Goal: Information Seeking & Learning: Learn about a topic

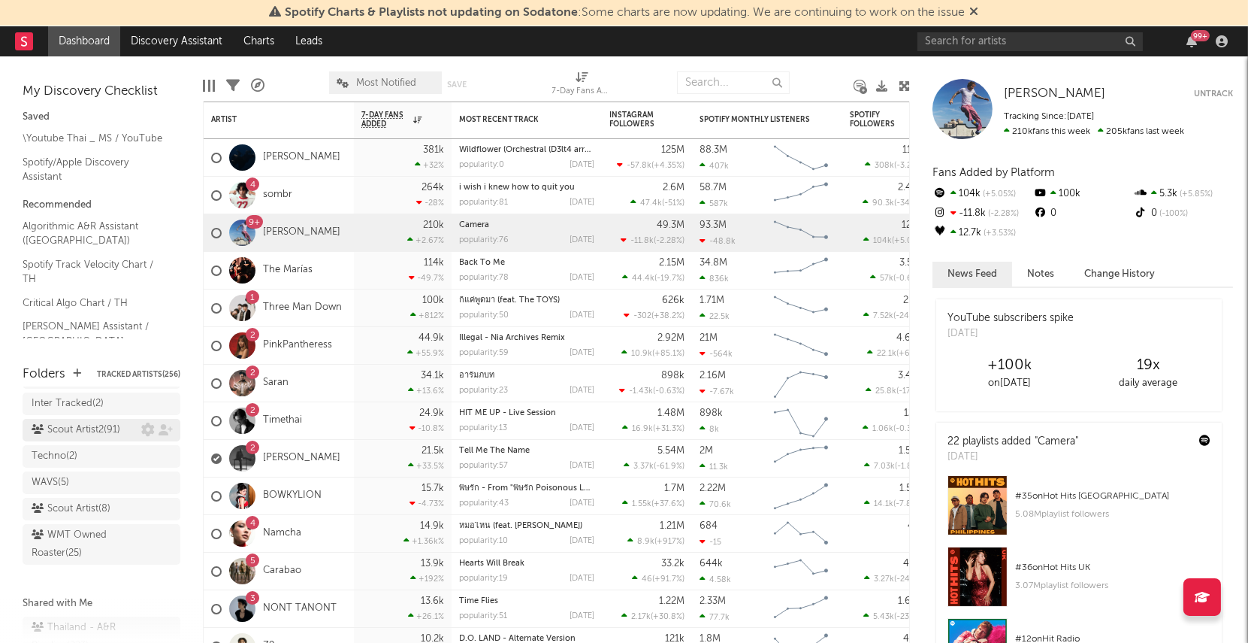
scroll to position [107, 0]
click at [76, 525] on div "WMT Owned Roaster ( 25 )" at bounding box center [85, 539] width 106 height 36
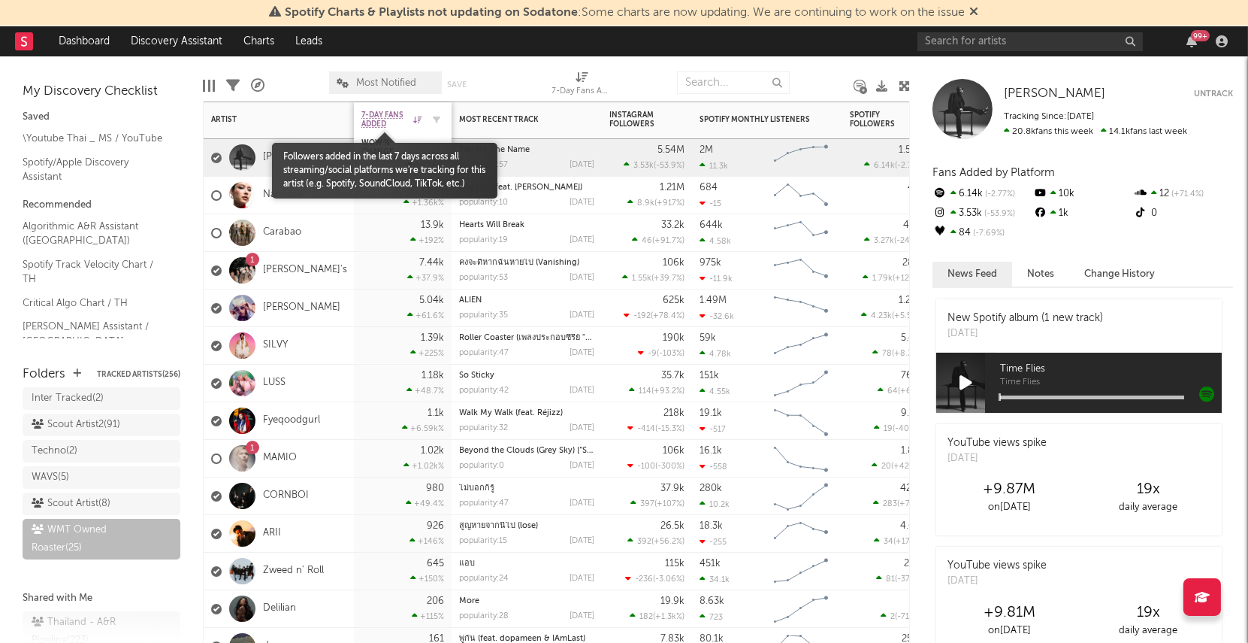
click at [380, 117] on span "7-Day Fans Added" at bounding box center [386, 119] width 48 height 18
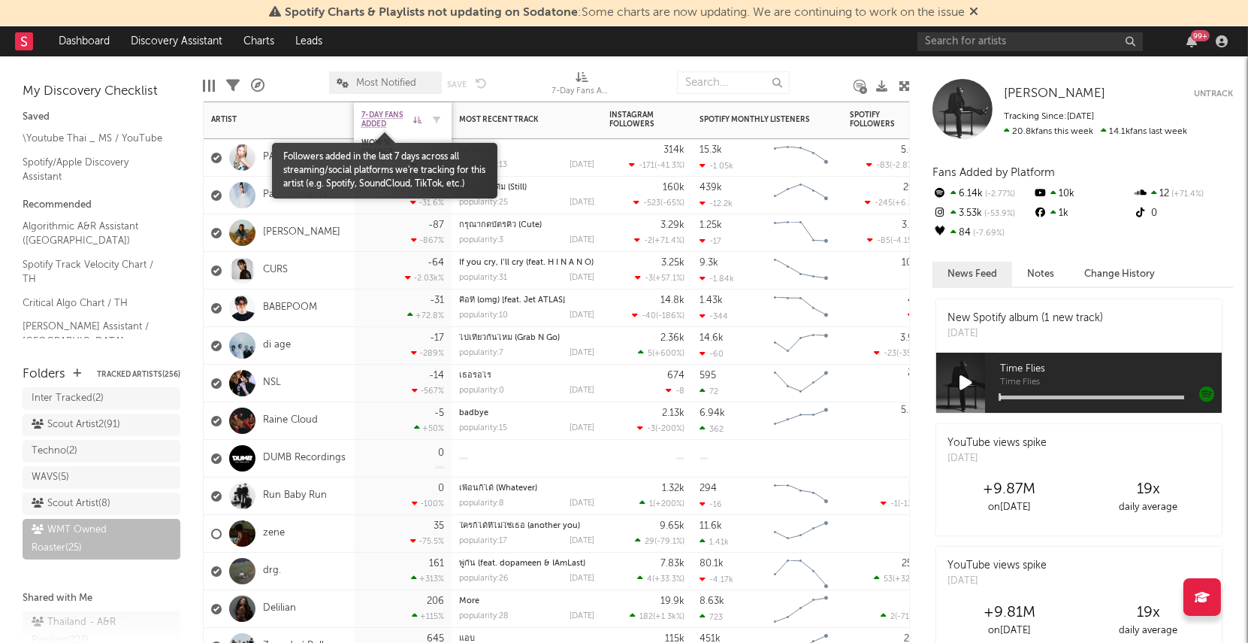
click at [382, 114] on span "7-Day Fans Added" at bounding box center [386, 119] width 48 height 18
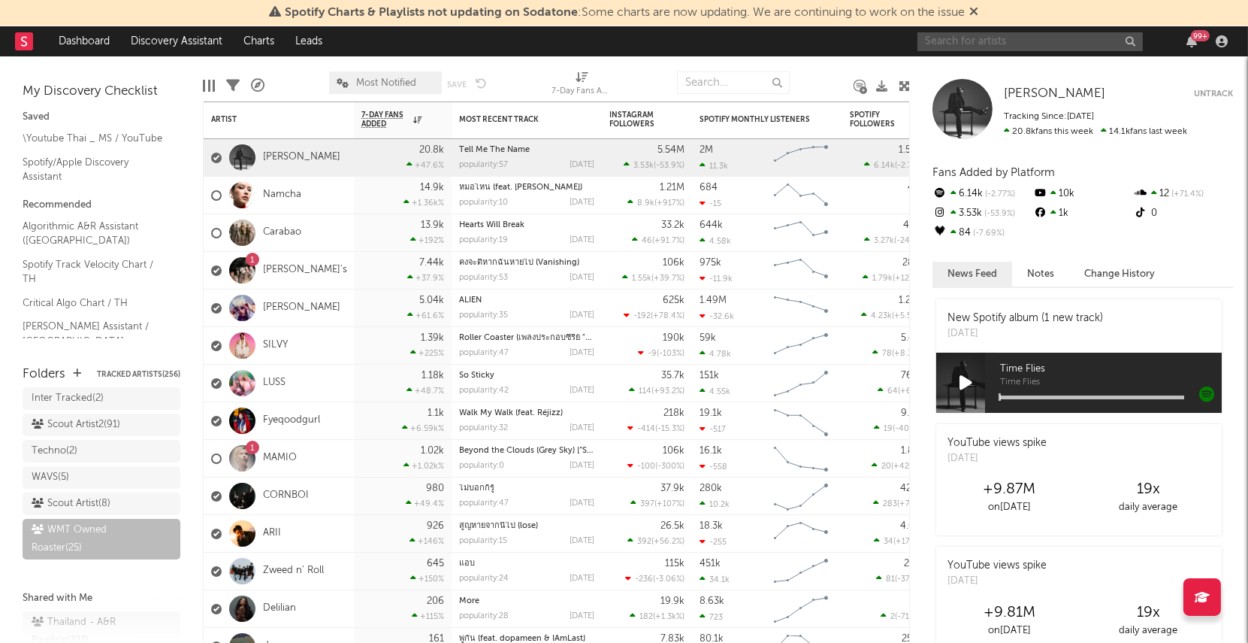
click at [939, 50] on input "text" at bounding box center [1030, 41] width 225 height 19
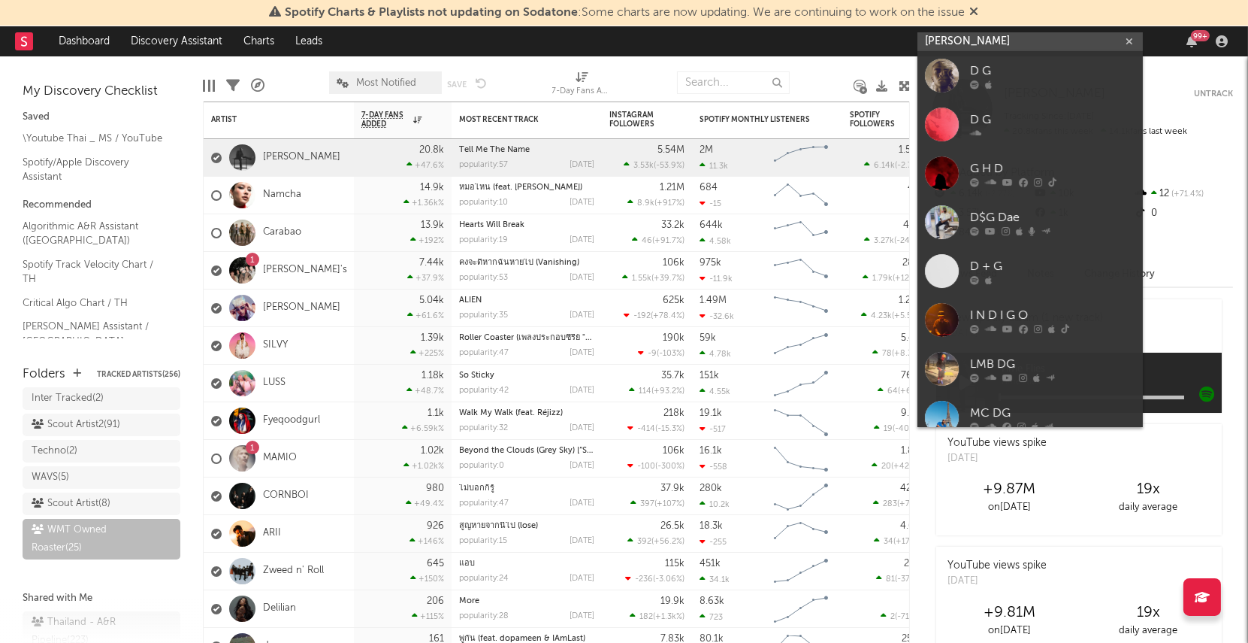
type input "[PERSON_NAME]"
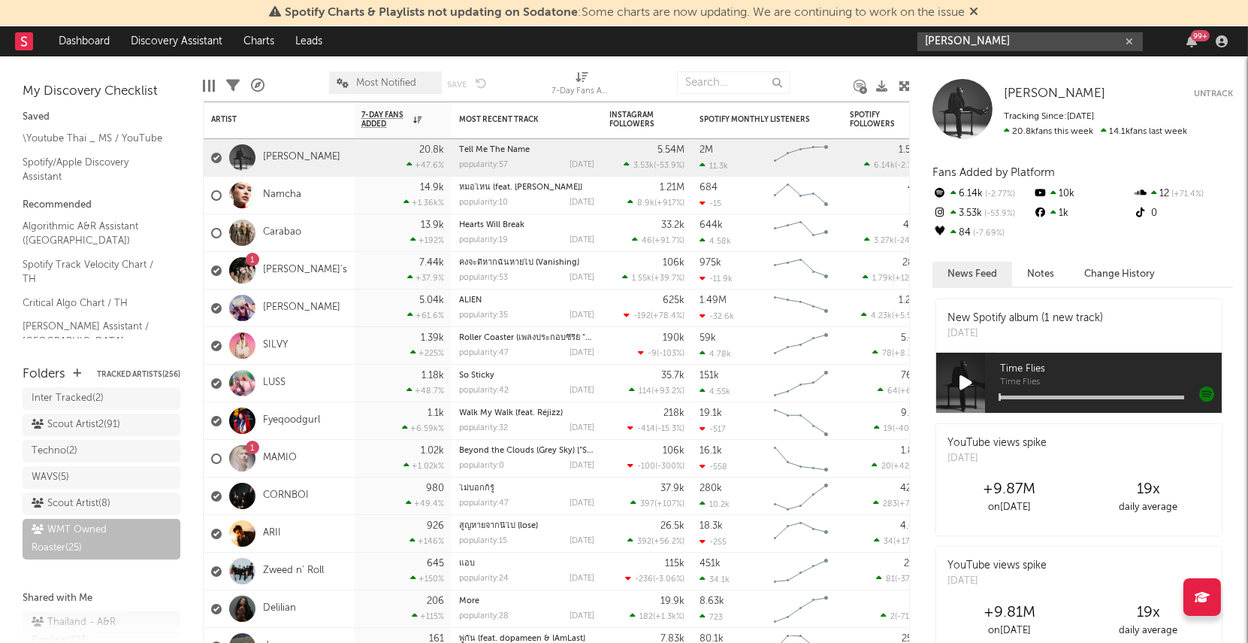
click at [988, 47] on input "[PERSON_NAME]" at bounding box center [1030, 41] width 225 height 19
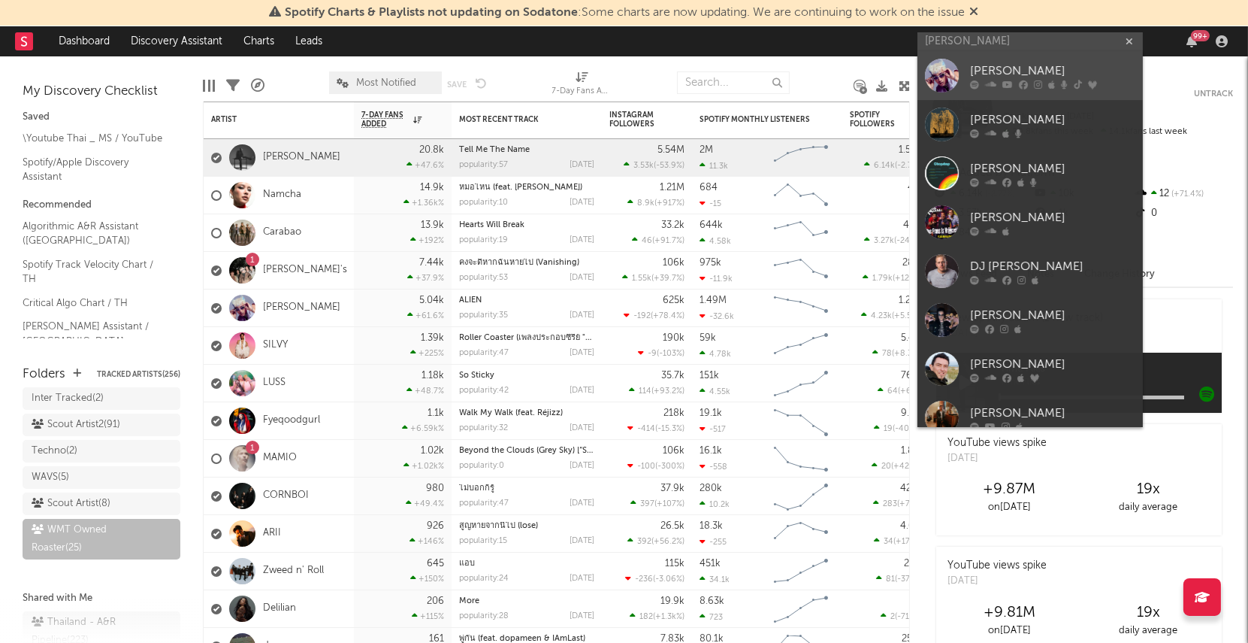
click at [945, 67] on div at bounding box center [942, 76] width 34 height 34
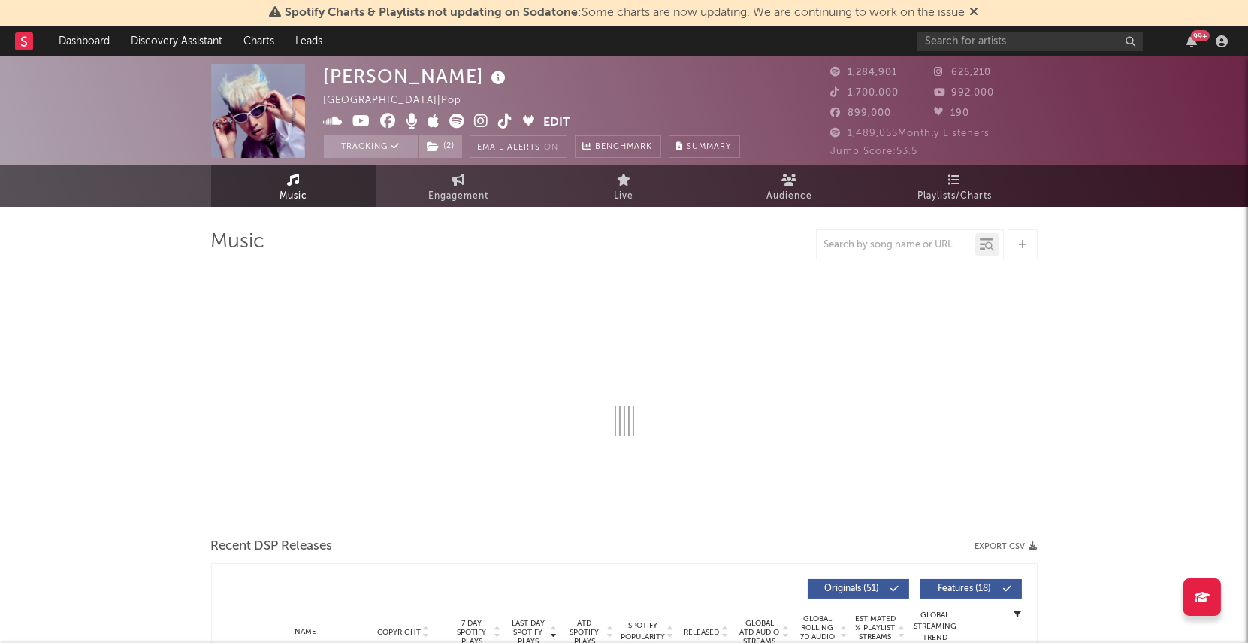
select select "6m"
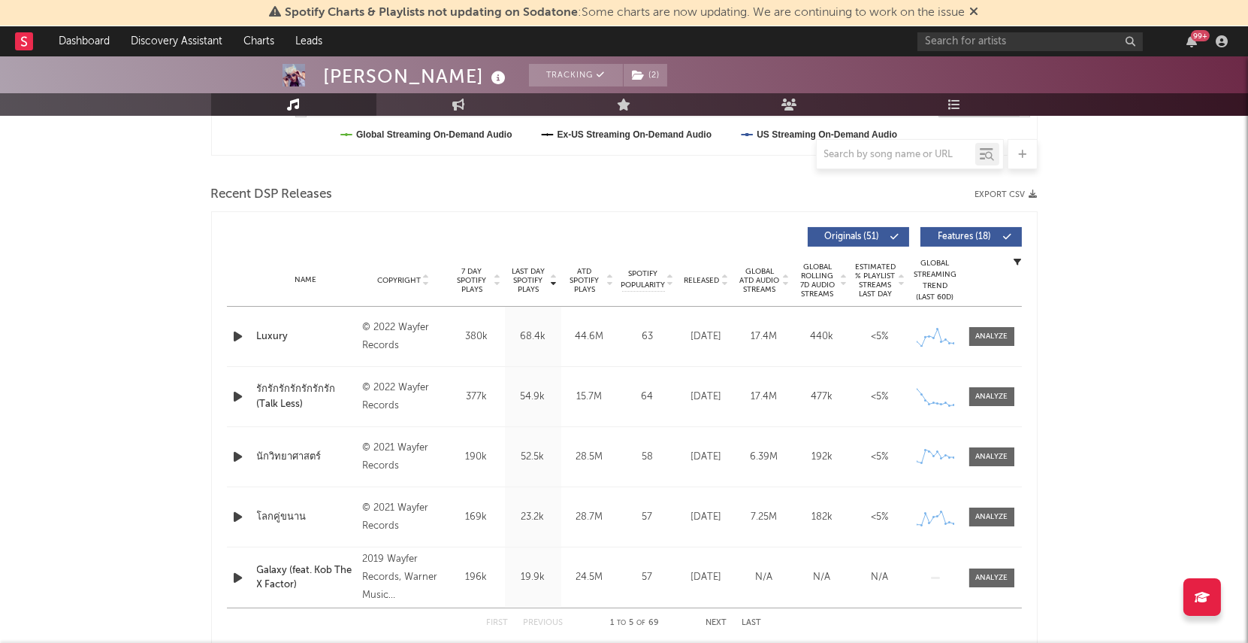
scroll to position [519, 0]
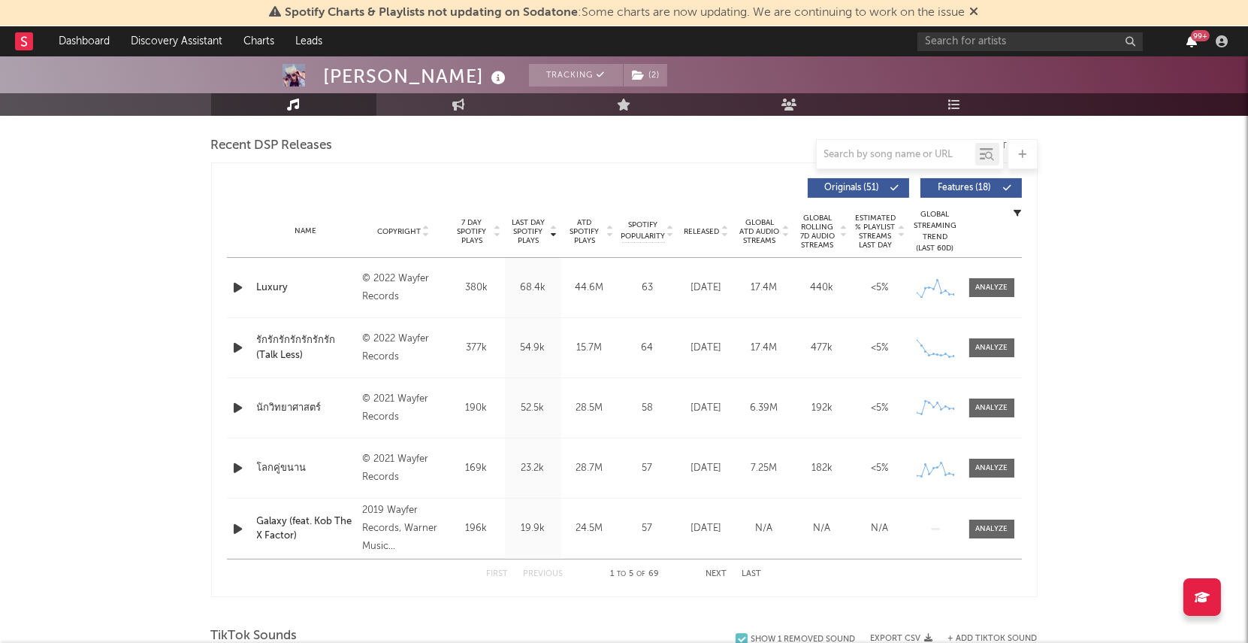
click at [1193, 42] on icon "button" at bounding box center [1192, 41] width 11 height 12
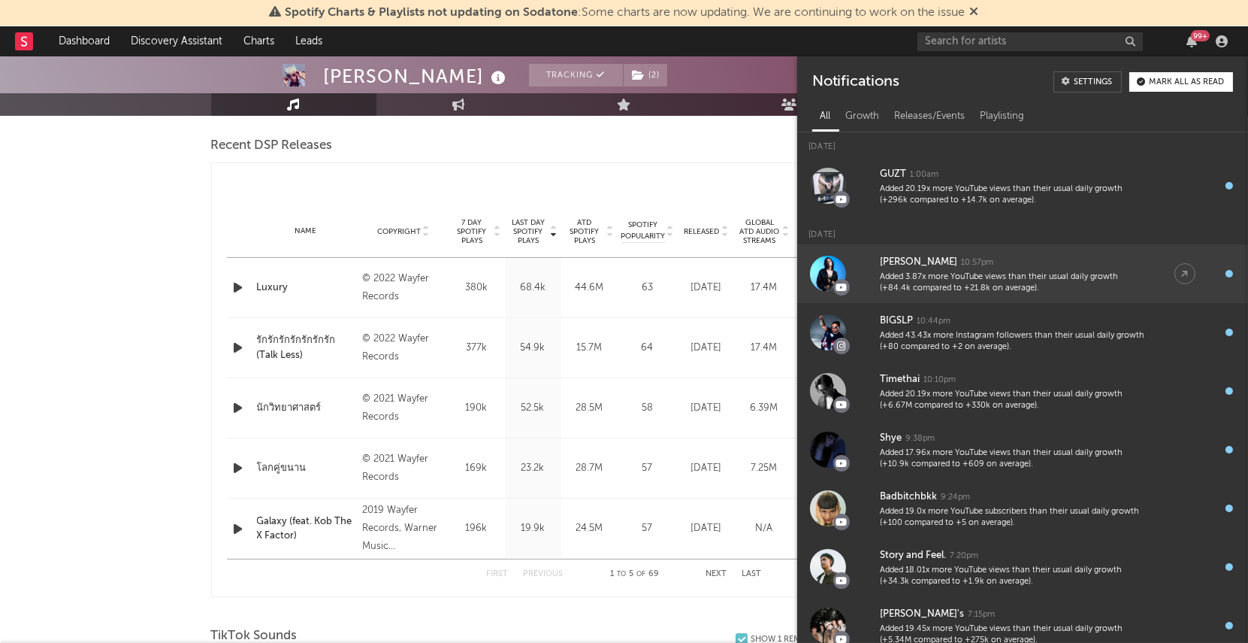
scroll to position [0, 0]
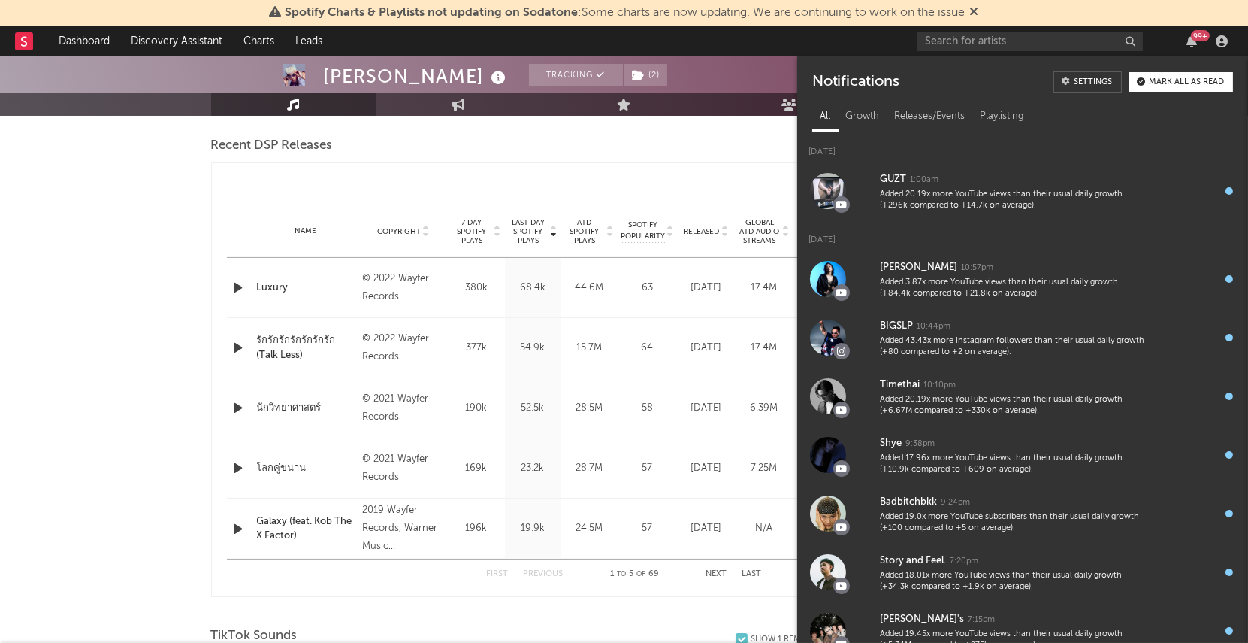
click at [1199, 47] on div "99 +" at bounding box center [1192, 41] width 23 height 12
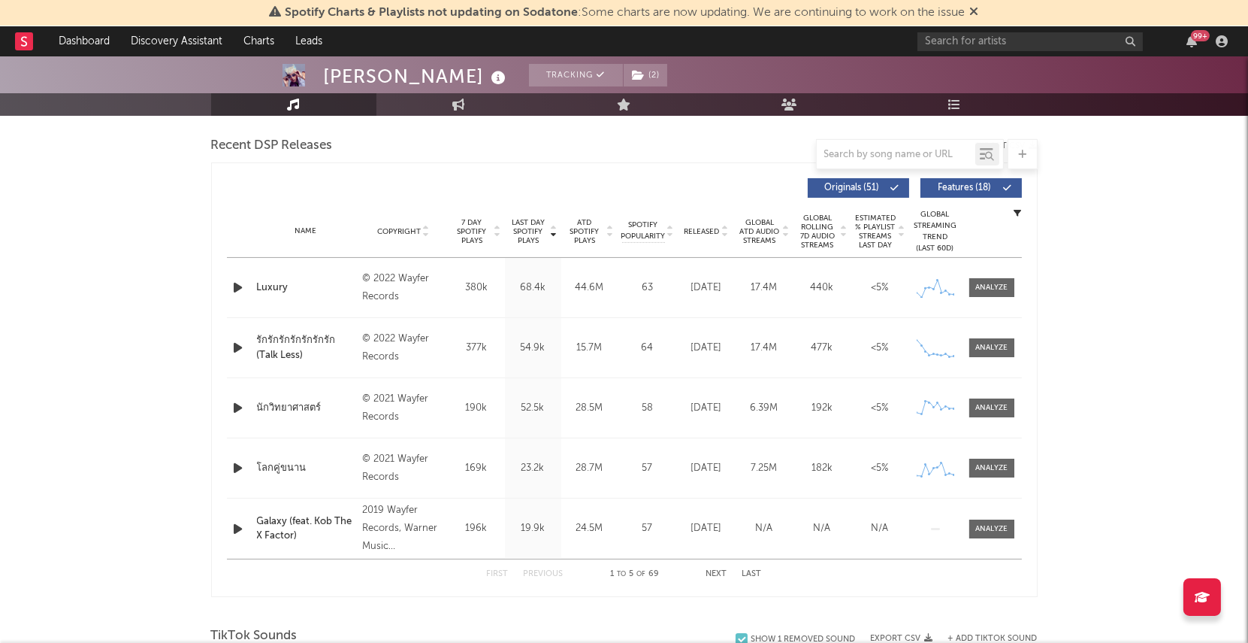
scroll to position [497, 0]
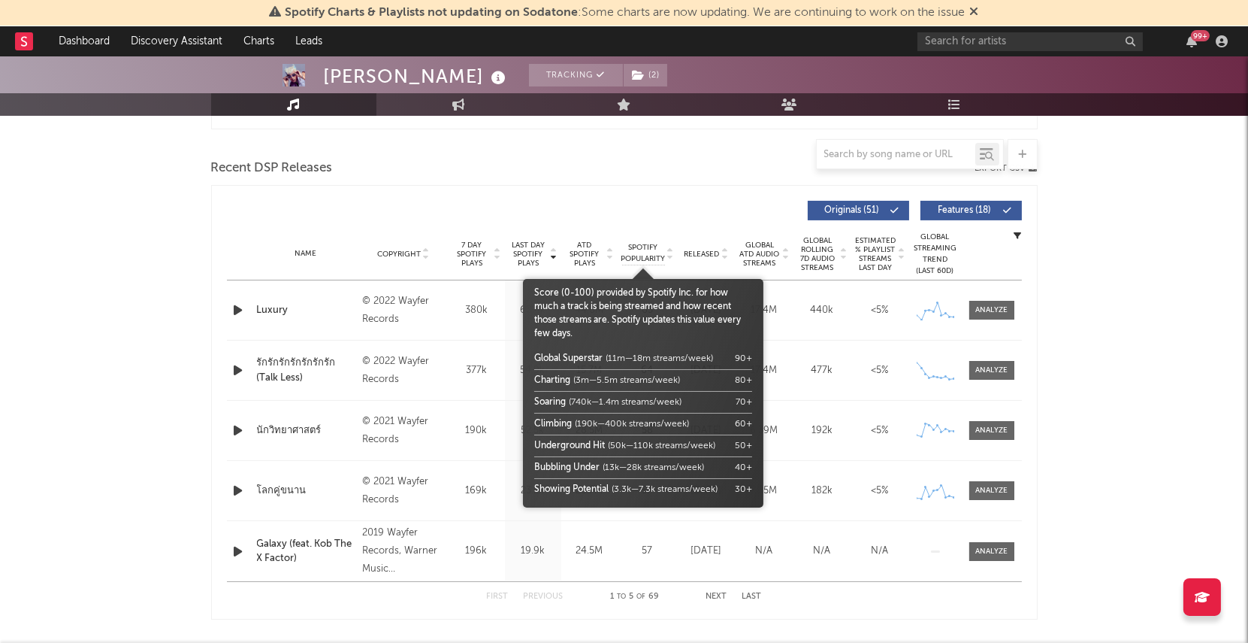
click at [650, 255] on span "Spotify Popularity" at bounding box center [643, 253] width 44 height 23
